Goal: Check status: Check status

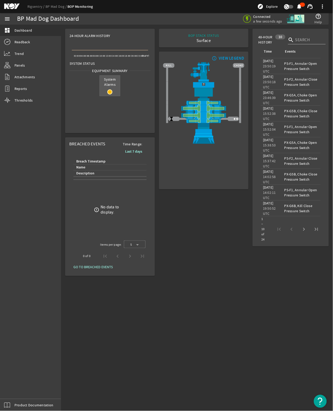
click at [107, 81] on span "System Alarms" at bounding box center [110, 82] width 20 height 12
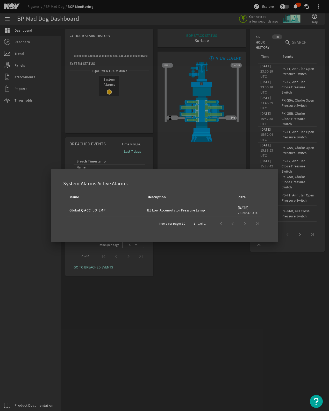
drag, startPoint x: 185, startPoint y: 295, endPoint x: 181, endPoint y: 267, distance: 28.0
click at [185, 297] on div at bounding box center [164, 205] width 329 height 411
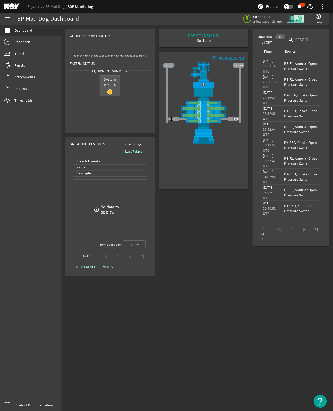
click at [108, 83] on span "System Alarms" at bounding box center [110, 82] width 20 height 12
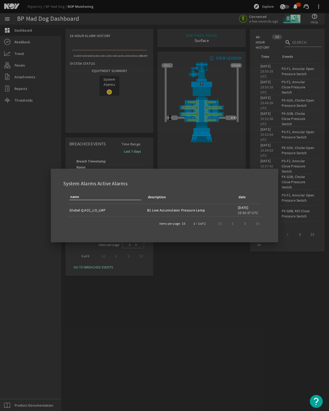
click at [156, 293] on div at bounding box center [164, 205] width 329 height 411
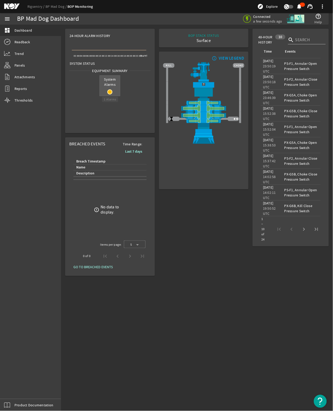
click at [105, 91] on rigsentry-circle-icon at bounding box center [110, 91] width 20 height 5
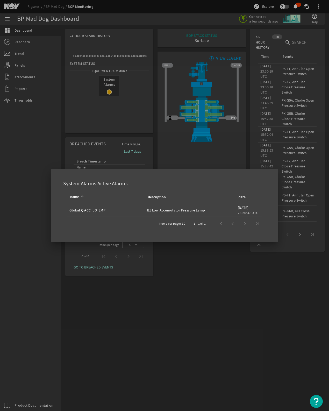
click at [127, 272] on div at bounding box center [164, 205] width 329 height 411
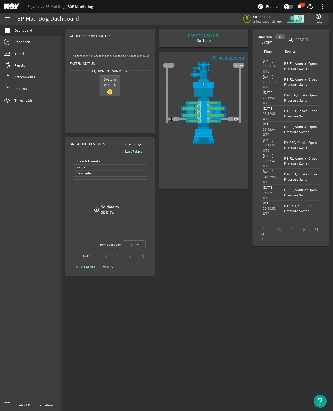
click at [112, 86] on span "System Alarms" at bounding box center [110, 82] width 20 height 12
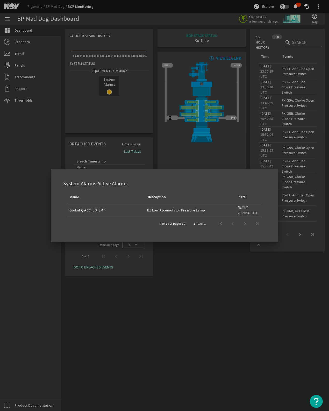
drag, startPoint x: 178, startPoint y: 337, endPoint x: 192, endPoint y: 306, distance: 33.5
click at [178, 337] on div at bounding box center [164, 205] width 329 height 411
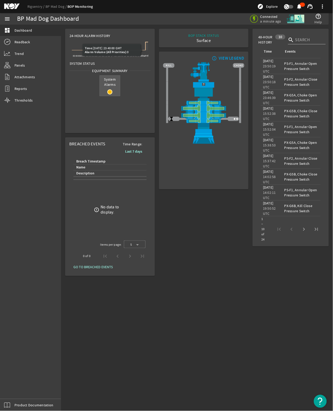
click at [106, 87] on span "System Alarms" at bounding box center [110, 82] width 20 height 12
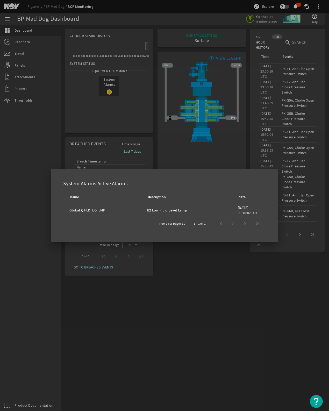
click at [171, 292] on div at bounding box center [164, 205] width 329 height 411
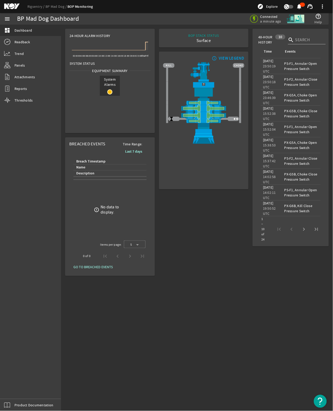
click at [138, 44] on rect at bounding box center [110, 45] width 76 height 10
click at [190, 245] on div "BOP STACK STATUS Surface END OF WELL - ACTIVE STACK - info_outline VIEW LEGEND" at bounding box center [204, 152] width 94 height 251
click at [109, 90] on mat-icon at bounding box center [109, 91] width 5 height 5
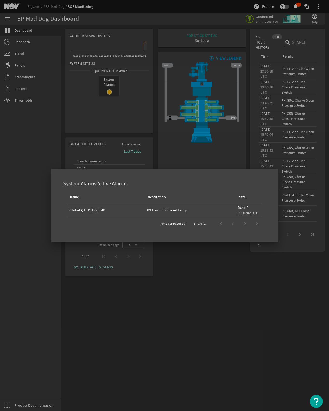
click at [227, 354] on div at bounding box center [164, 205] width 329 height 411
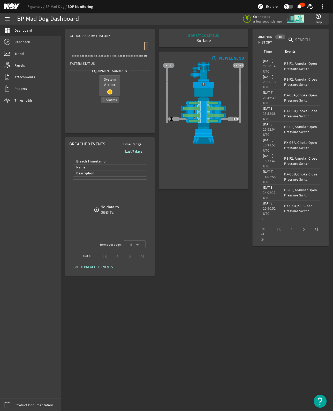
click at [107, 90] on rigsentry-circle-icon at bounding box center [110, 91] width 20 height 5
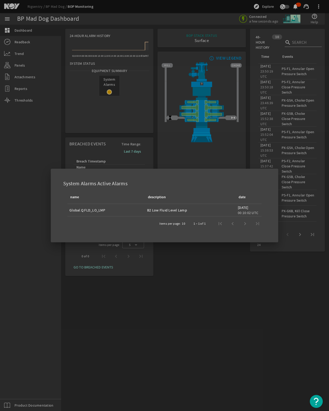
click at [206, 293] on div at bounding box center [164, 205] width 329 height 411
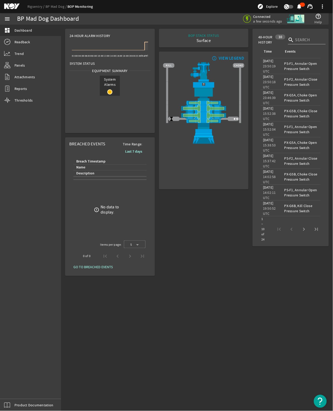
click at [241, 338] on mat-sidenav-content "BP Mad Dog Dashboard Connected a few seconds ago help_outline Help 24-Hour Alar…" at bounding box center [197, 218] width 272 height 386
